Goal: Task Accomplishment & Management: Manage account settings

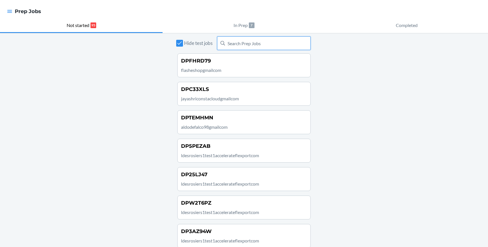
click at [245, 42] on input "text" at bounding box center [264, 43] width 94 height 14
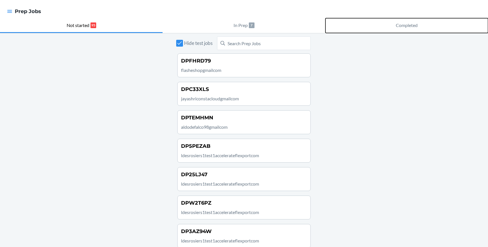
click at [398, 27] on p "Completed" at bounding box center [407, 25] width 22 height 7
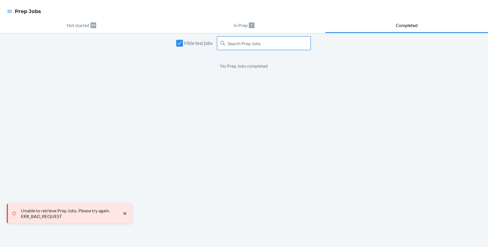
click at [254, 44] on input "text" at bounding box center [264, 43] width 94 height 14
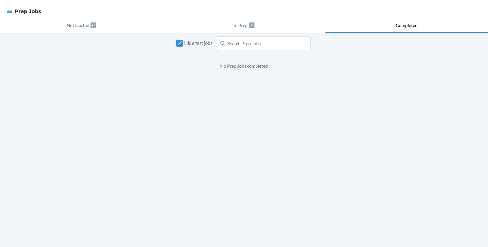
click at [355, 107] on div "Hide test jobs No Prep Jobs completed" at bounding box center [244, 140] width 488 height 214
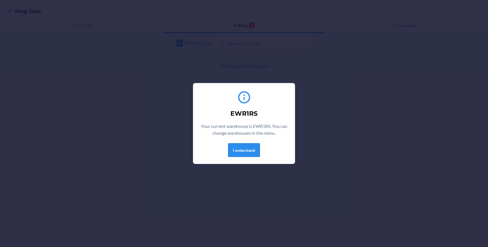
click at [258, 147] on button "I understand" at bounding box center [244, 150] width 32 height 14
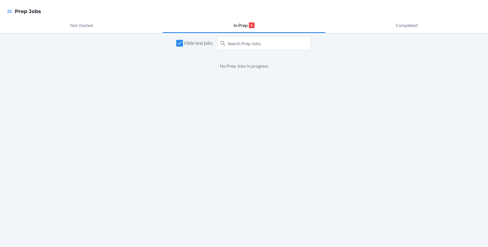
click at [13, 11] on div at bounding box center [10, 11] width 10 height 12
click at [7, 11] on icon "button" at bounding box center [10, 12] width 6 height 6
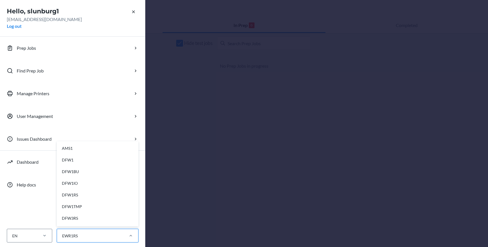
click at [114, 235] on div "EWR1RS" at bounding box center [90, 235] width 66 height 9
click at [62, 235] on input "option AMS1 focused, 1 of 28. 28 results available. Use Up and Down to choose o…" at bounding box center [62, 236] width 1 height 6
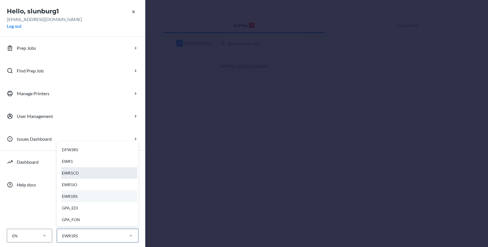
click at [73, 171] on div "EWR1CD" at bounding box center [99, 173] width 76 height 12
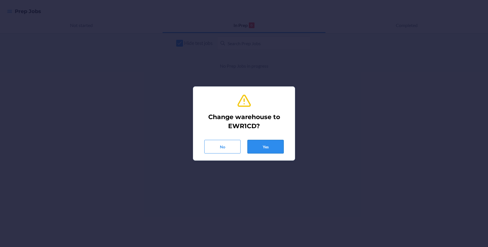
click at [273, 140] on button "Yes" at bounding box center [266, 147] width 36 height 14
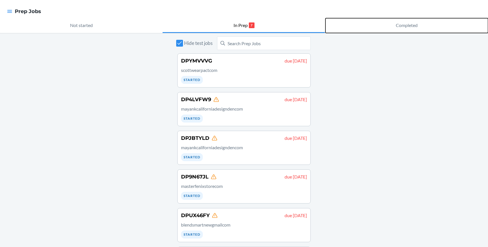
click at [409, 26] on p "Completed" at bounding box center [407, 25] width 22 height 7
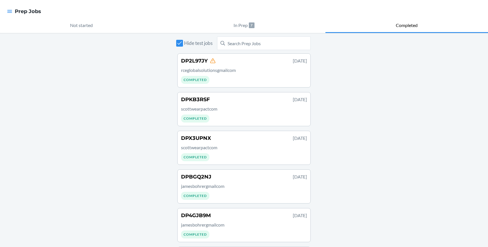
click at [272, 69] on p "rceglobalsolutionsgmailcom" at bounding box center [244, 70] width 126 height 7
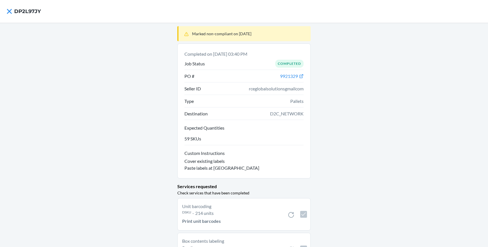
click at [326, 163] on div "Marked non-compliant on Sep 19, 2025 Completed on Sep 20, 2025, 03:40 PM Job St…" at bounding box center [244, 155] width 488 height 264
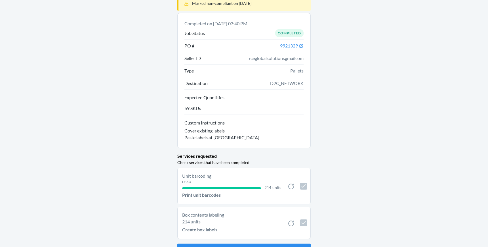
scroll to position [44, 0]
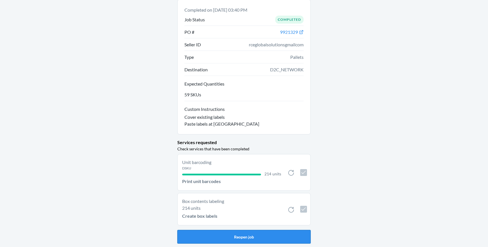
click at [250, 236] on button "Reopen job" at bounding box center [243, 237] width 133 height 14
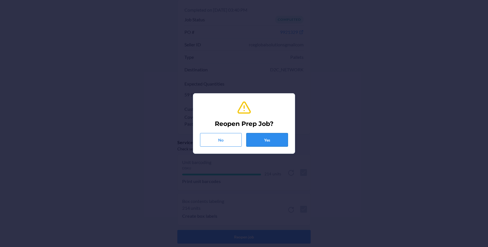
click at [276, 135] on button "Yes" at bounding box center [268, 140] width 42 height 14
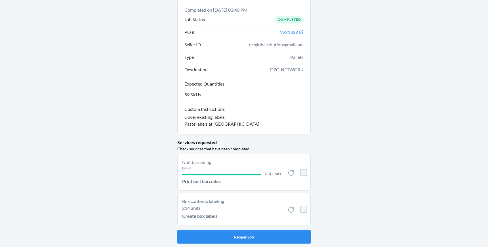
checkbox input "false"
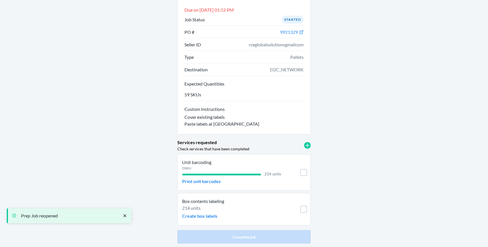
click at [97, 71] on div "Marked non-compliant on Sep 19, 2025 Due on Sep 21, 2025, 01:52 PM Job Status S…" at bounding box center [244, 113] width 488 height 268
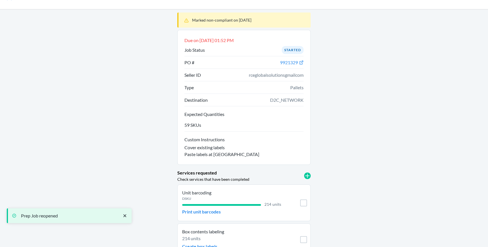
scroll to position [0, 0]
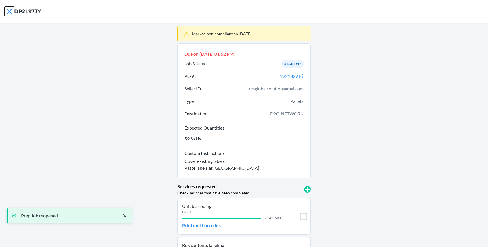
click at [8, 12] on icon at bounding box center [9, 11] width 5 height 5
